Goal: Information Seeking & Learning: Check status

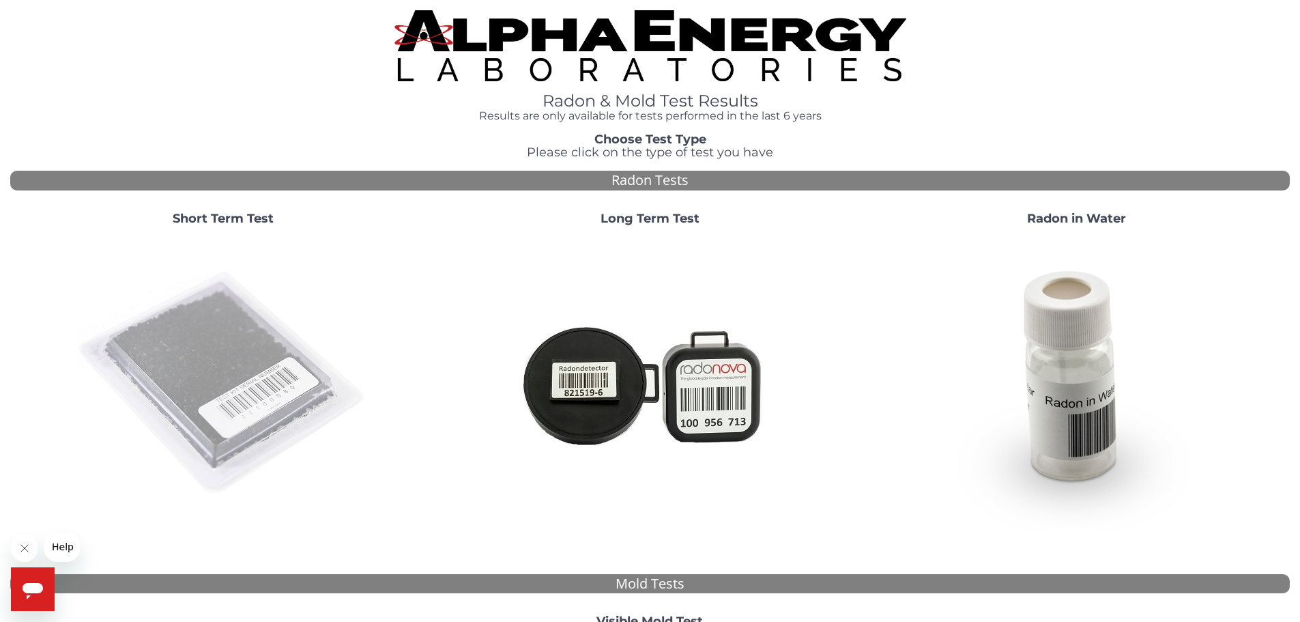
click at [257, 409] on img at bounding box center [223, 384] width 294 height 294
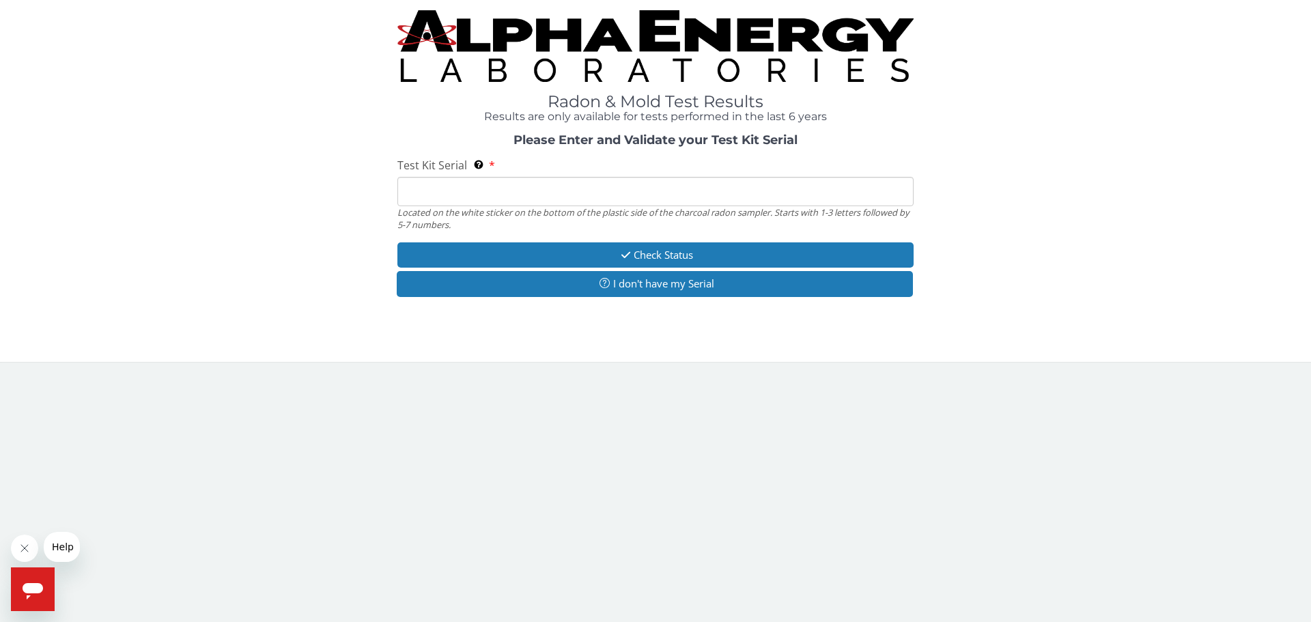
click at [492, 192] on input "Test Kit Serial Located on the white sticker on the bottom of the plastic side …" at bounding box center [655, 191] width 516 height 29
type input "AA775487"
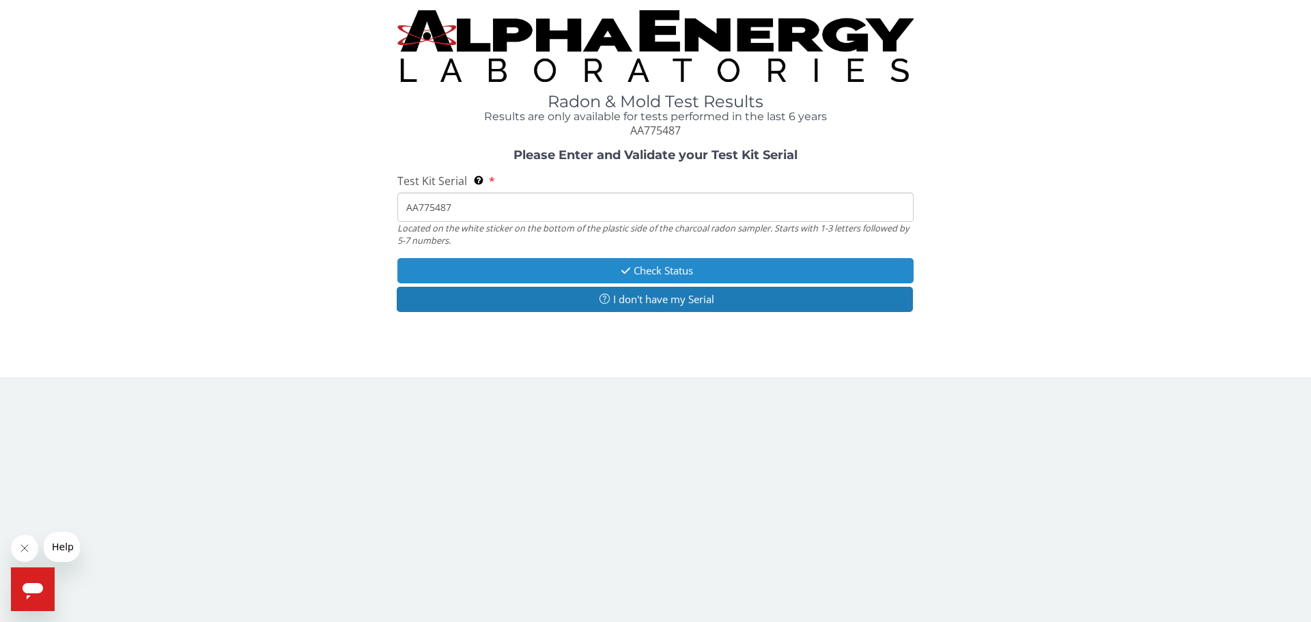
click at [659, 272] on button "Check Status" at bounding box center [655, 270] width 516 height 25
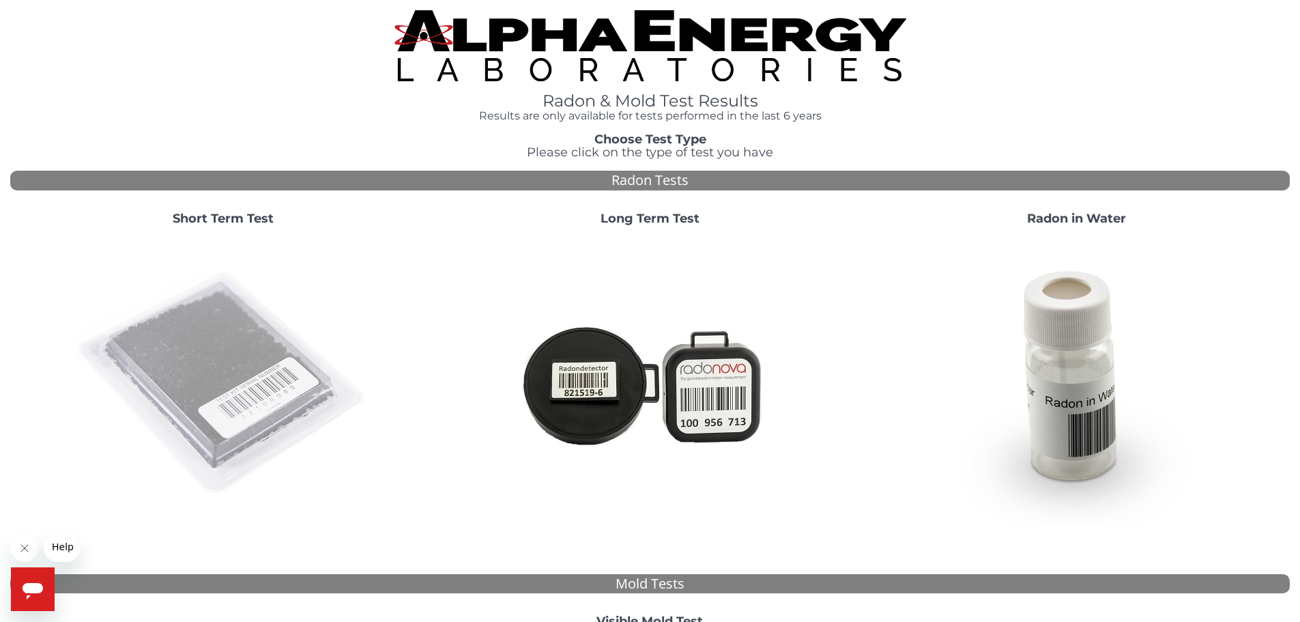
click at [279, 365] on img at bounding box center [223, 384] width 294 height 294
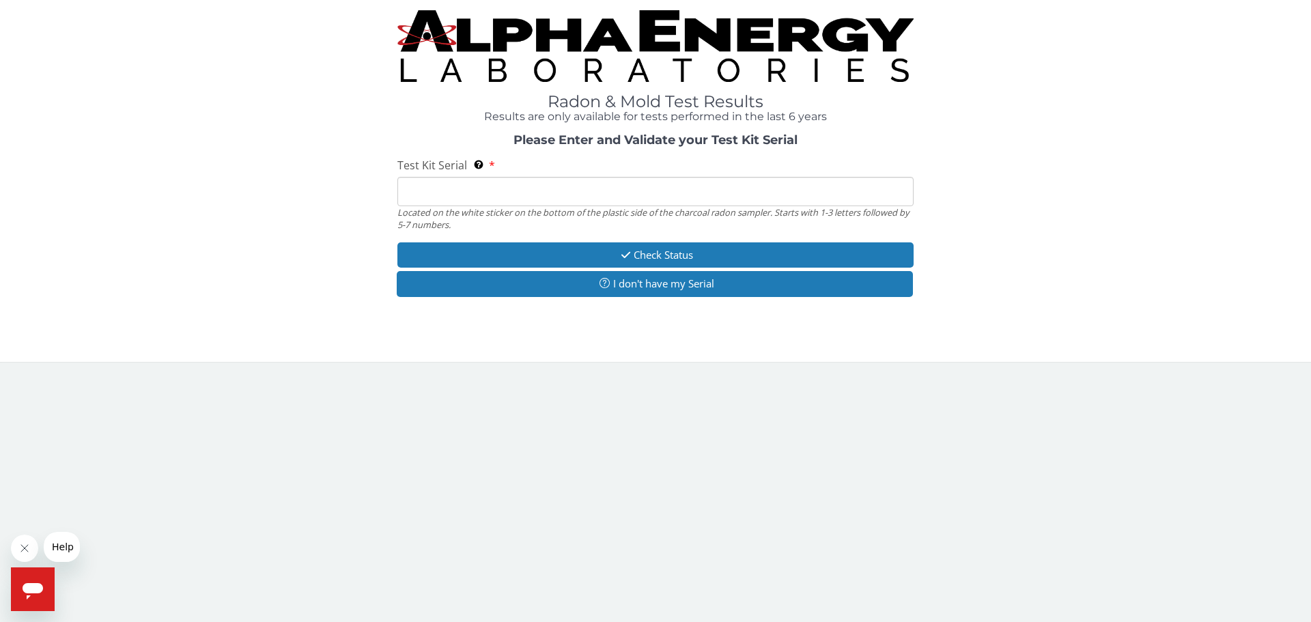
click at [565, 195] on input "Test Kit Serial Located on the white sticker on the bottom of the plastic side …" at bounding box center [655, 191] width 516 height 29
type input "AA775487"
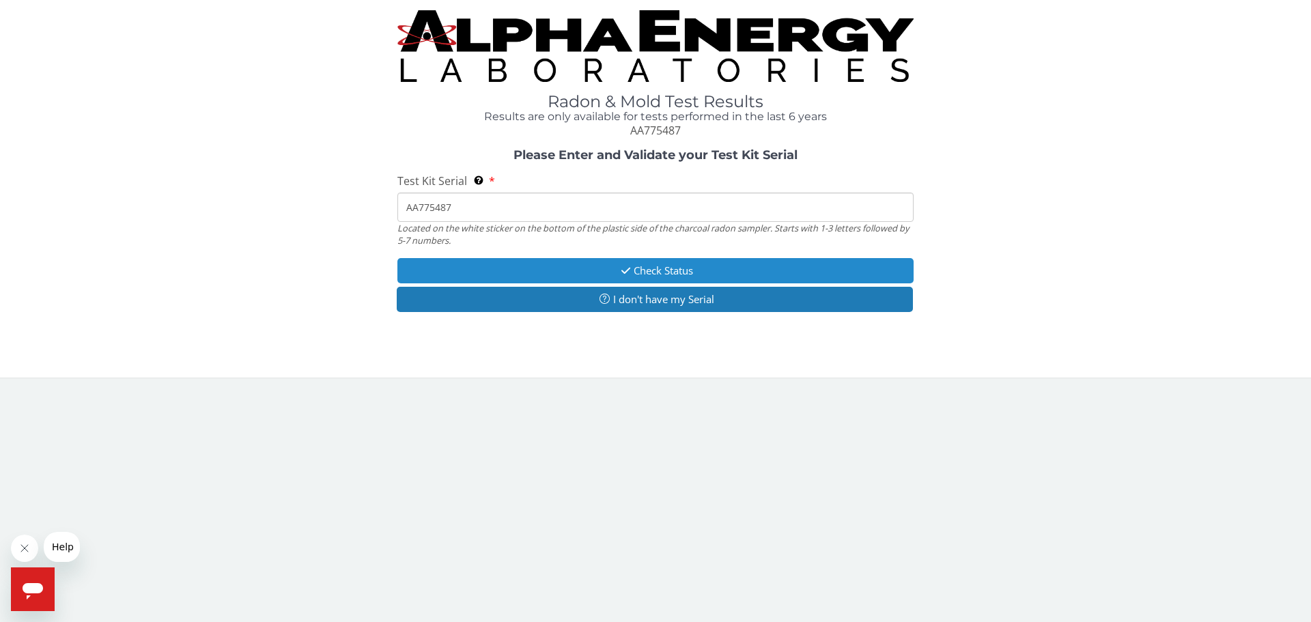
click at [614, 266] on button "Check Status" at bounding box center [655, 270] width 516 height 25
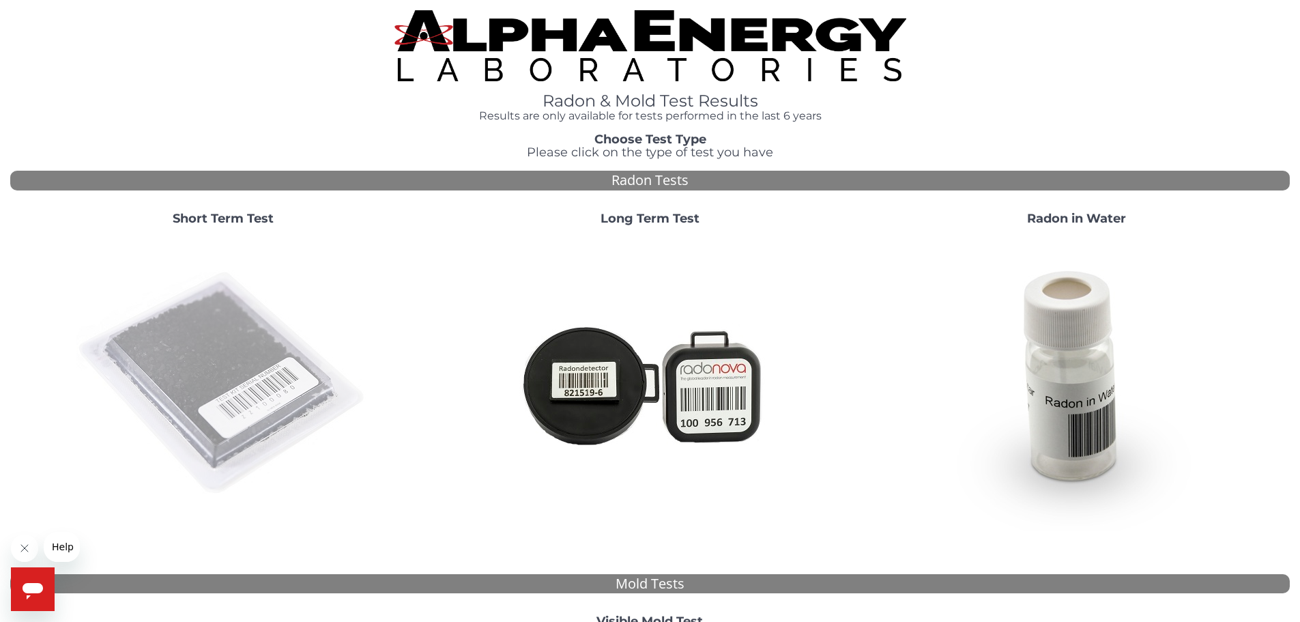
click at [239, 360] on img at bounding box center [223, 384] width 294 height 294
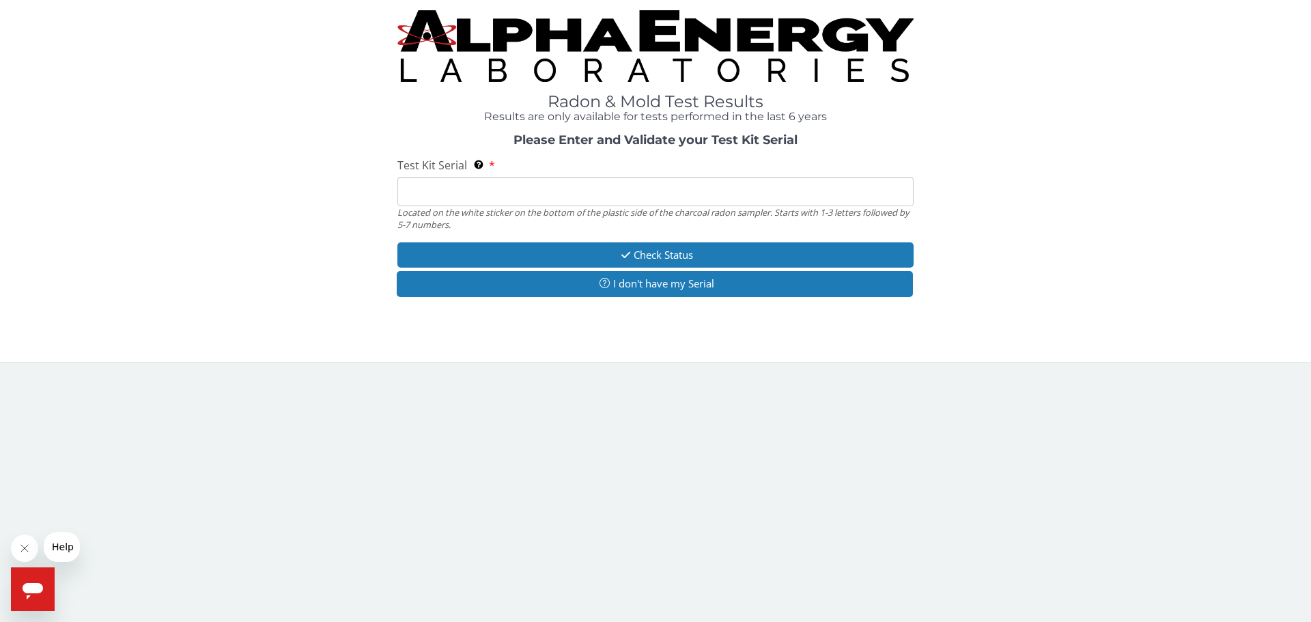
click at [438, 197] on input "Test Kit Serial Located on the white sticker on the bottom of the plastic side …" at bounding box center [655, 191] width 516 height 29
type input "AA775487"
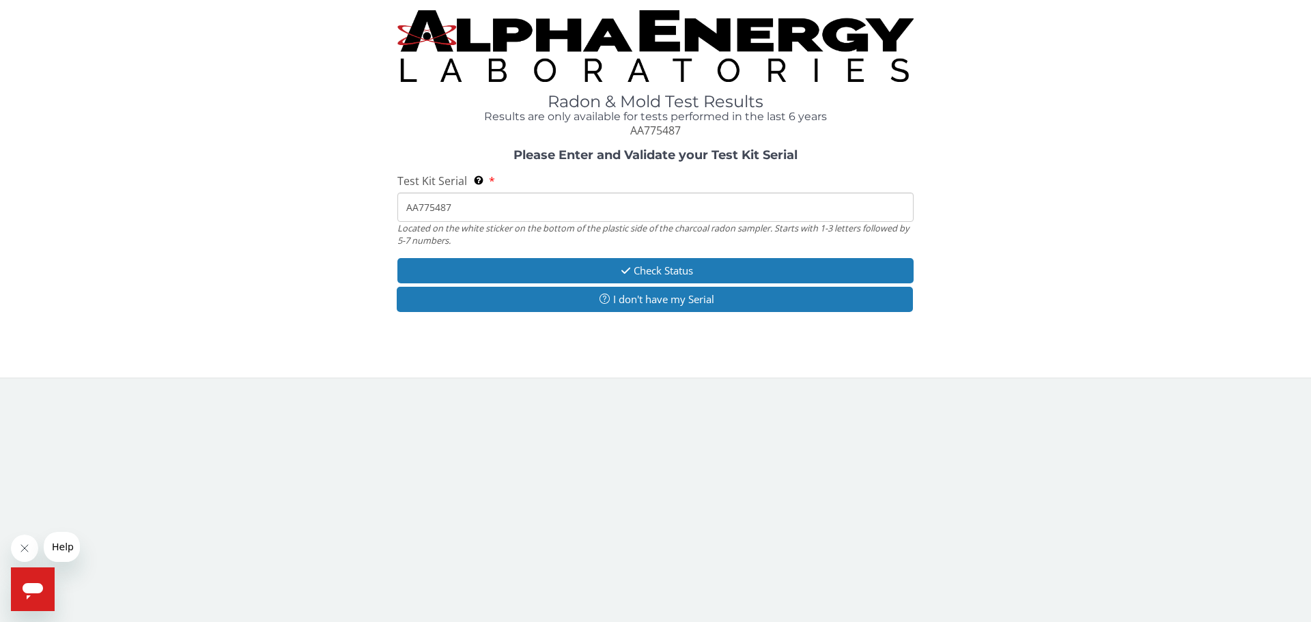
drag, startPoint x: 472, startPoint y: 214, endPoint x: 401, endPoint y: 208, distance: 71.3
click at [401, 208] on input "AA775487" at bounding box center [655, 206] width 516 height 29
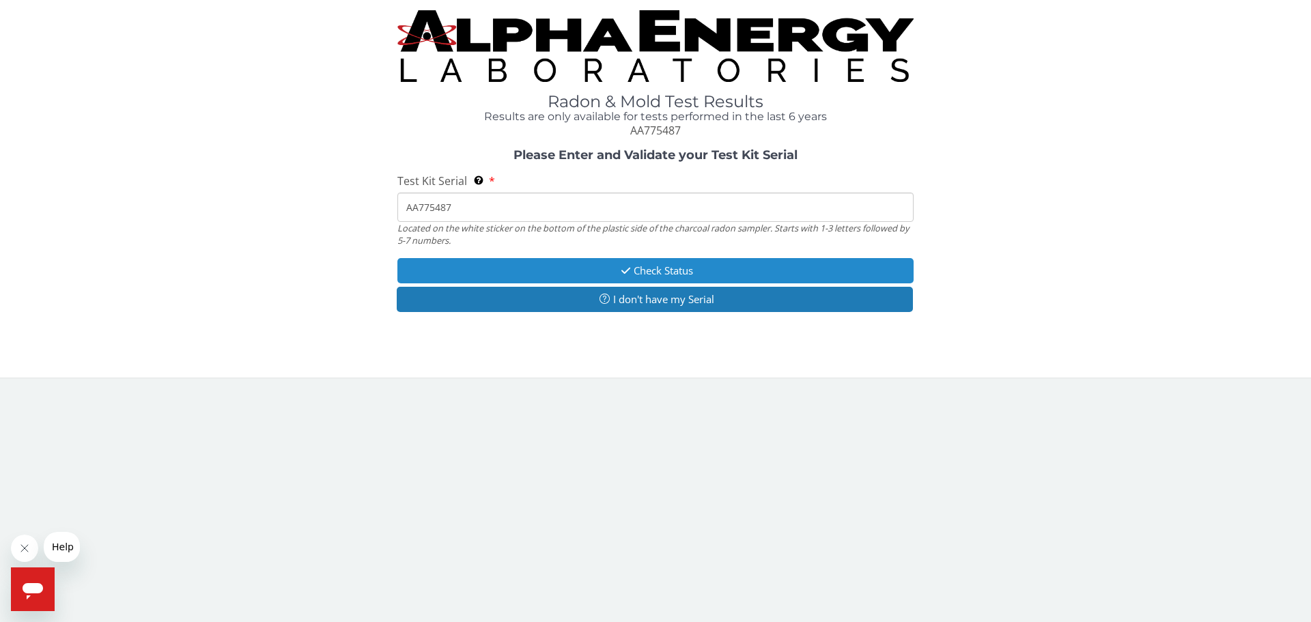
click at [662, 272] on button "Check Status" at bounding box center [655, 270] width 516 height 25
